Goal: Navigation & Orientation: Find specific page/section

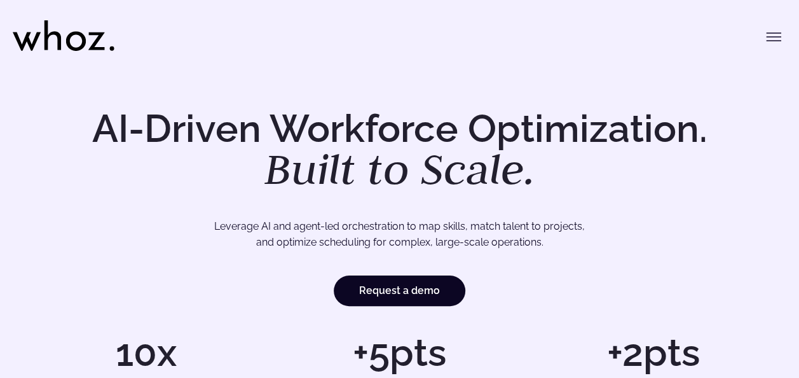
click at [780, 38] on icon "Toggle menu" at bounding box center [773, 36] width 15 height 15
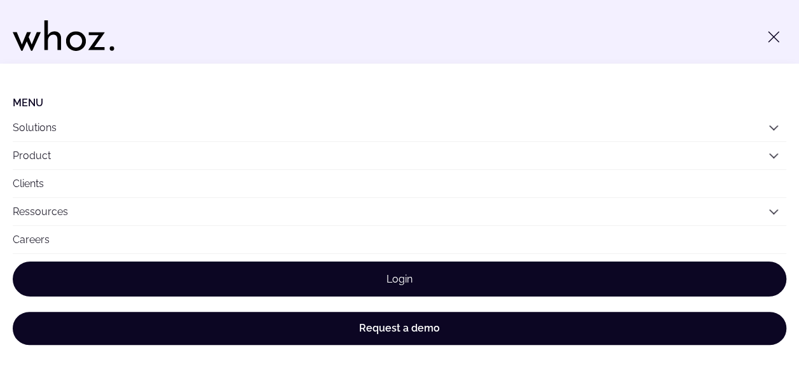
click at [402, 282] on link "Login" at bounding box center [400, 278] width 774 height 35
